Goal: Navigation & Orientation: Find specific page/section

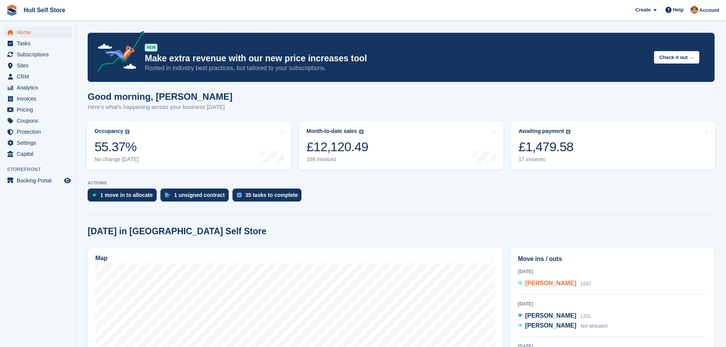
click at [534, 284] on span "[PERSON_NAME]" at bounding box center [550, 283] width 51 height 6
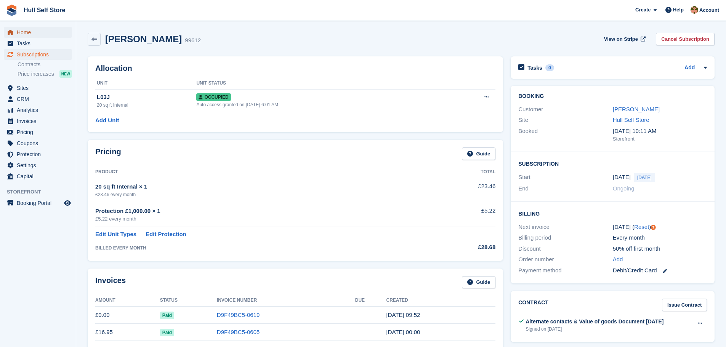
click at [23, 35] on span "Home" at bounding box center [40, 32] width 46 height 11
